Goal: Transaction & Acquisition: Book appointment/travel/reservation

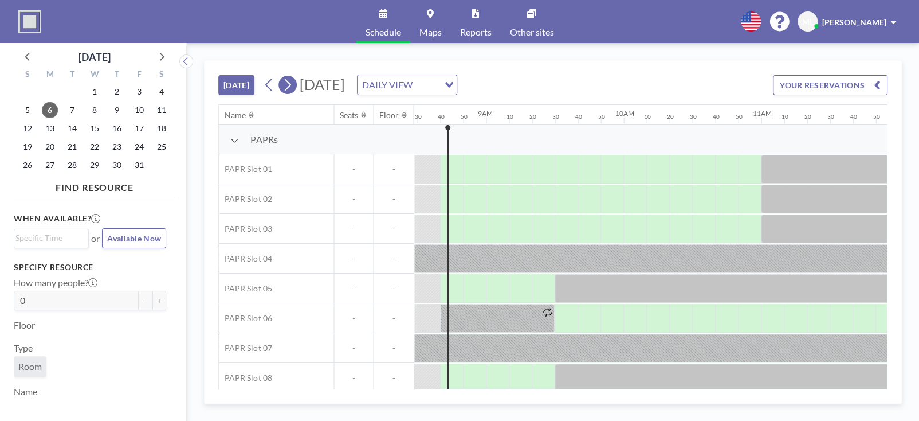
scroll to position [0, 1169]
click at [285, 87] on icon at bounding box center [287, 84] width 11 height 17
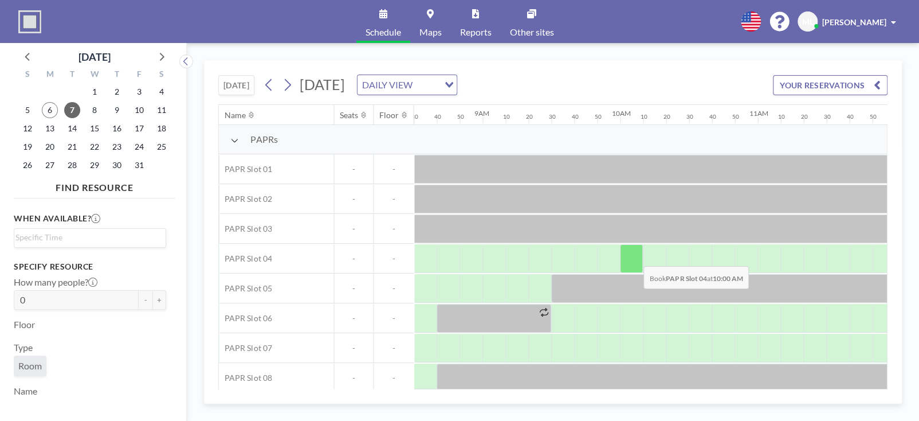
click at [634, 257] on div at bounding box center [631, 258] width 23 height 29
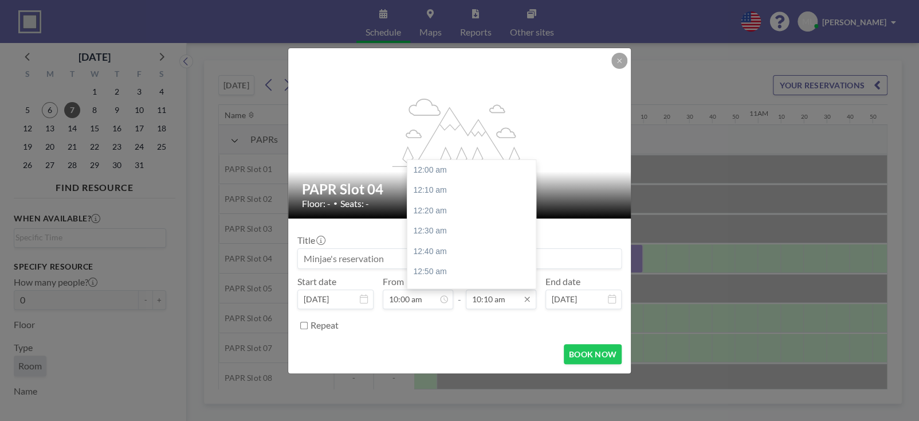
scroll to position [1244, 0]
click at [509, 300] on input "10:10 am" at bounding box center [501, 298] width 70 height 19
click at [465, 205] on div "05:00 pm" at bounding box center [474, 204] width 134 height 21
type input "05:00 pm"
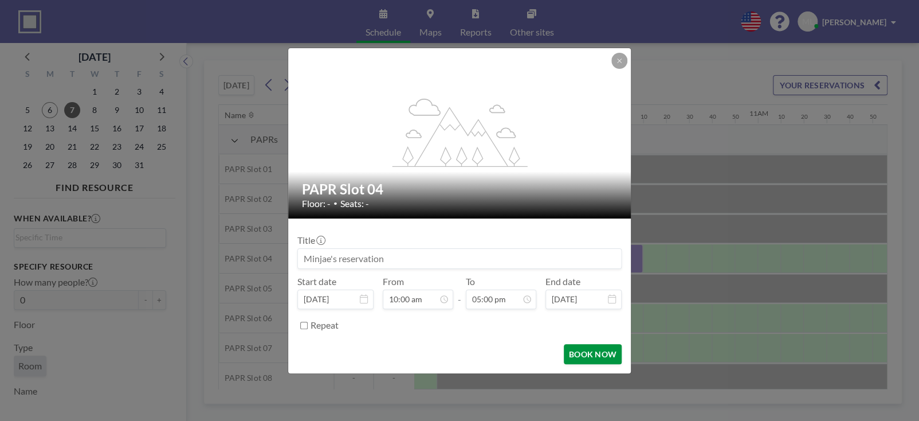
scroll to position [2079, 0]
click at [593, 351] on button "BOOK NOW" at bounding box center [593, 354] width 58 height 20
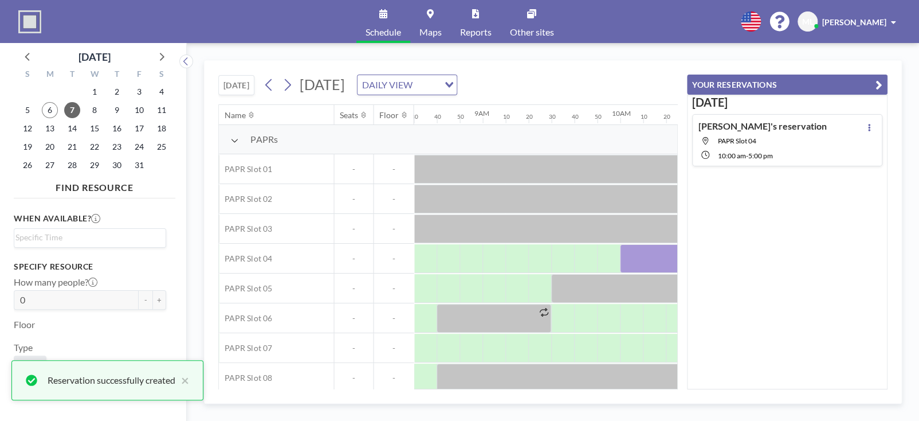
click at [880, 85] on icon "button" at bounding box center [879, 85] width 7 height 14
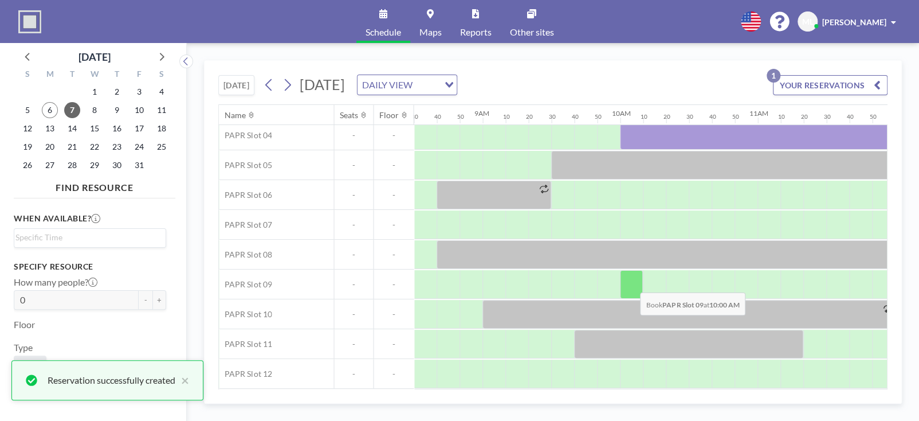
scroll to position [0, 1169]
